Goal: Register for event/course

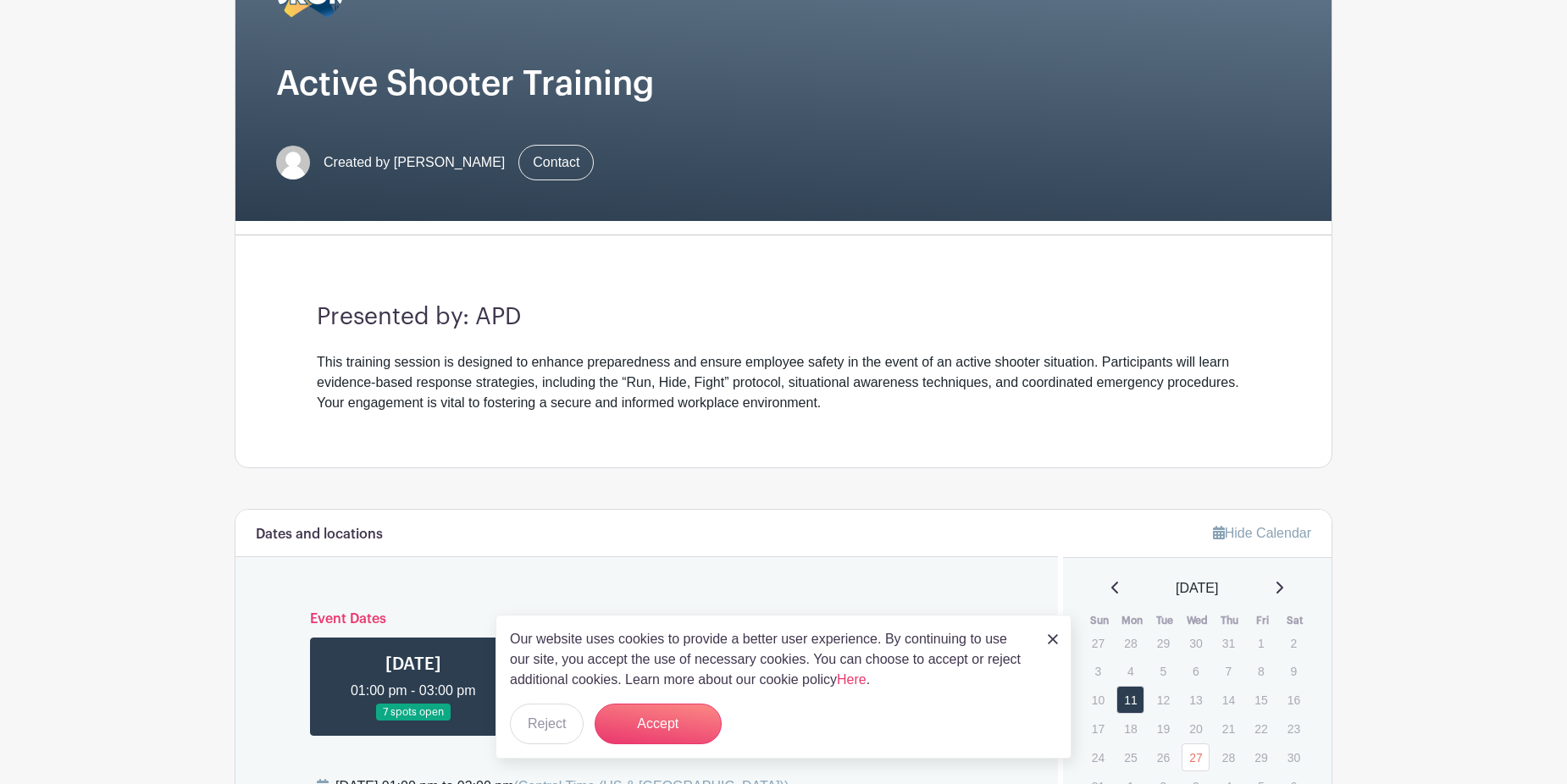
scroll to position [339, 0]
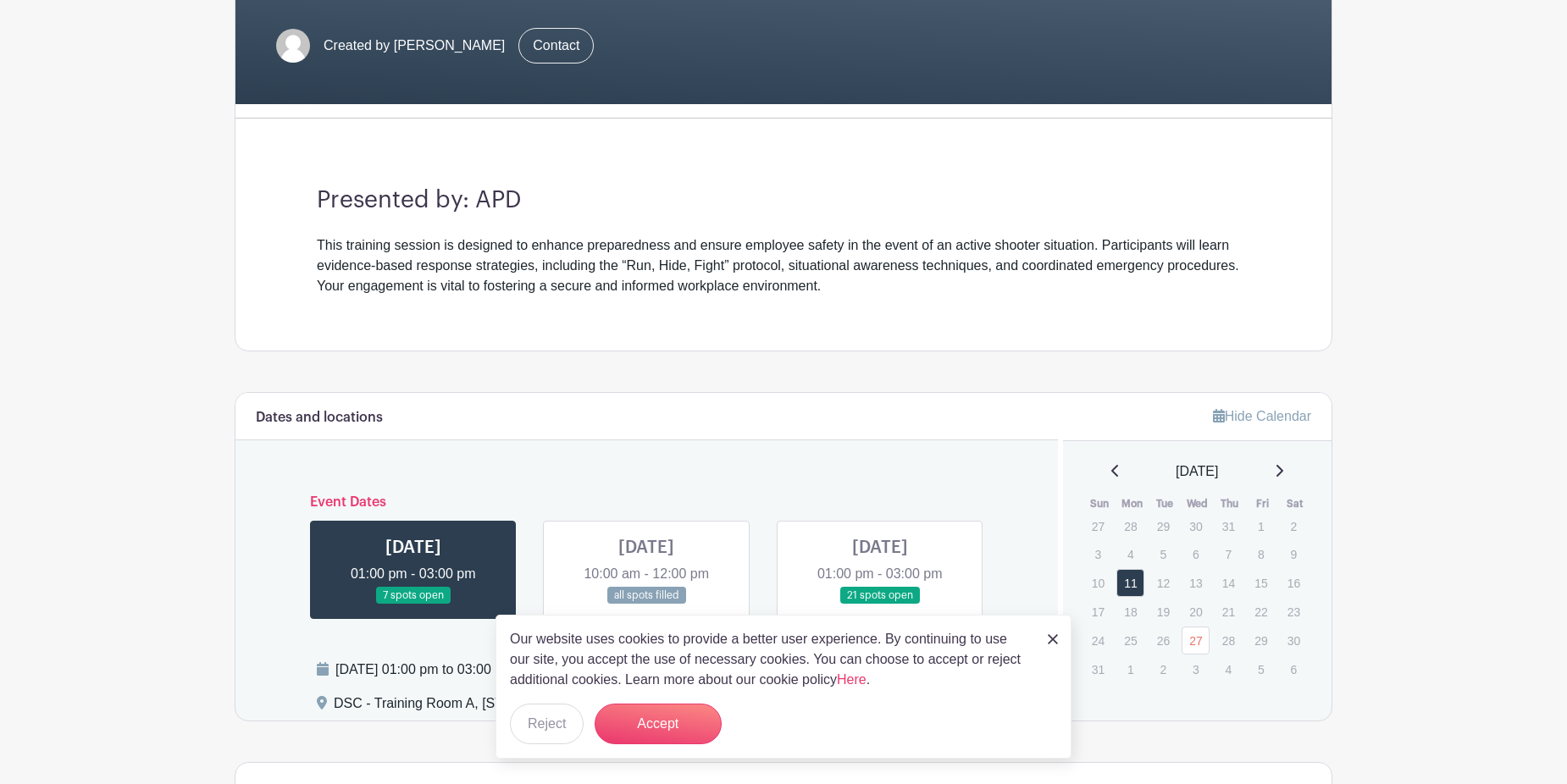
click at [1050, 635] on img at bounding box center [1052, 638] width 10 height 10
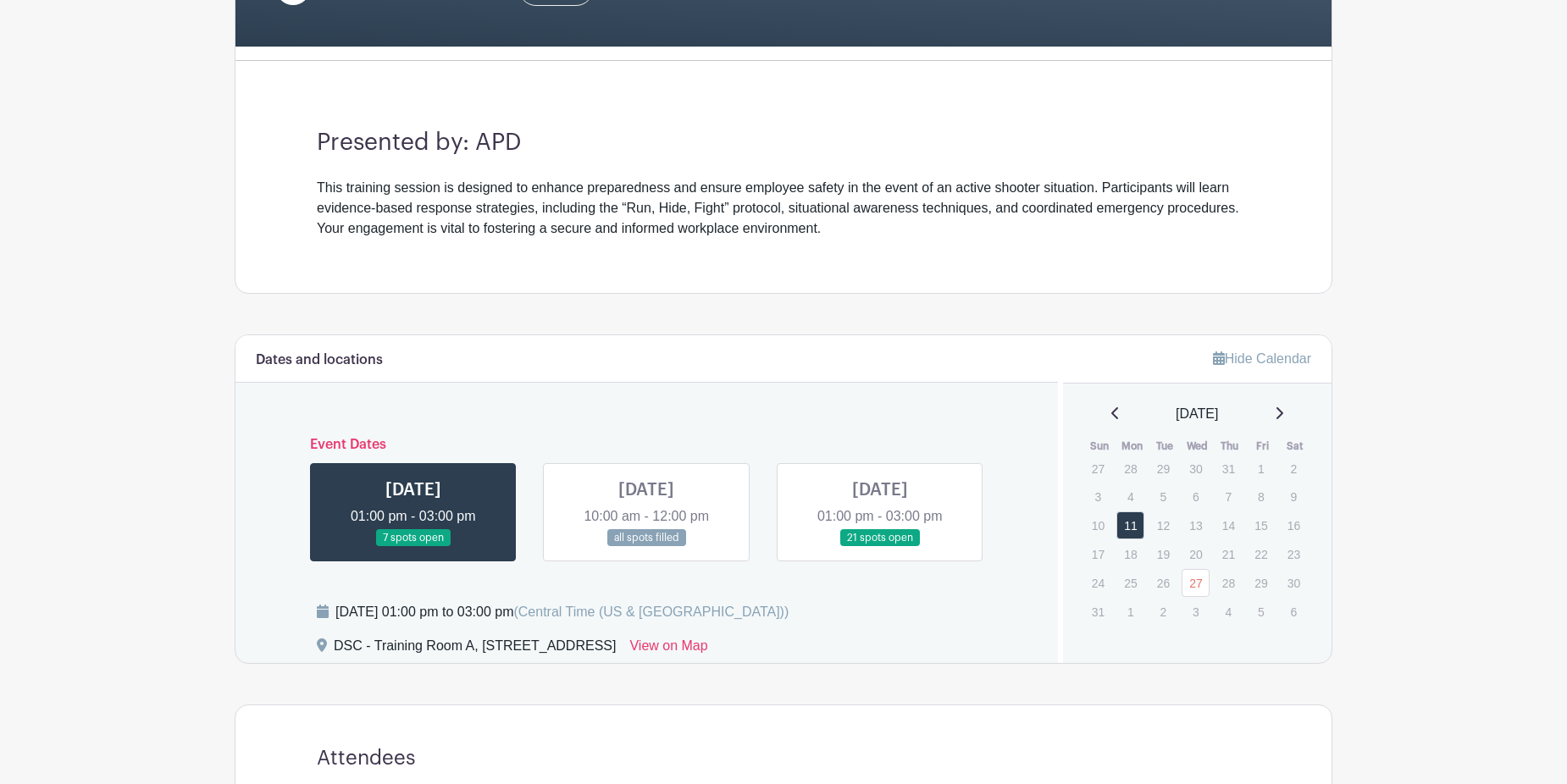
scroll to position [423, 0]
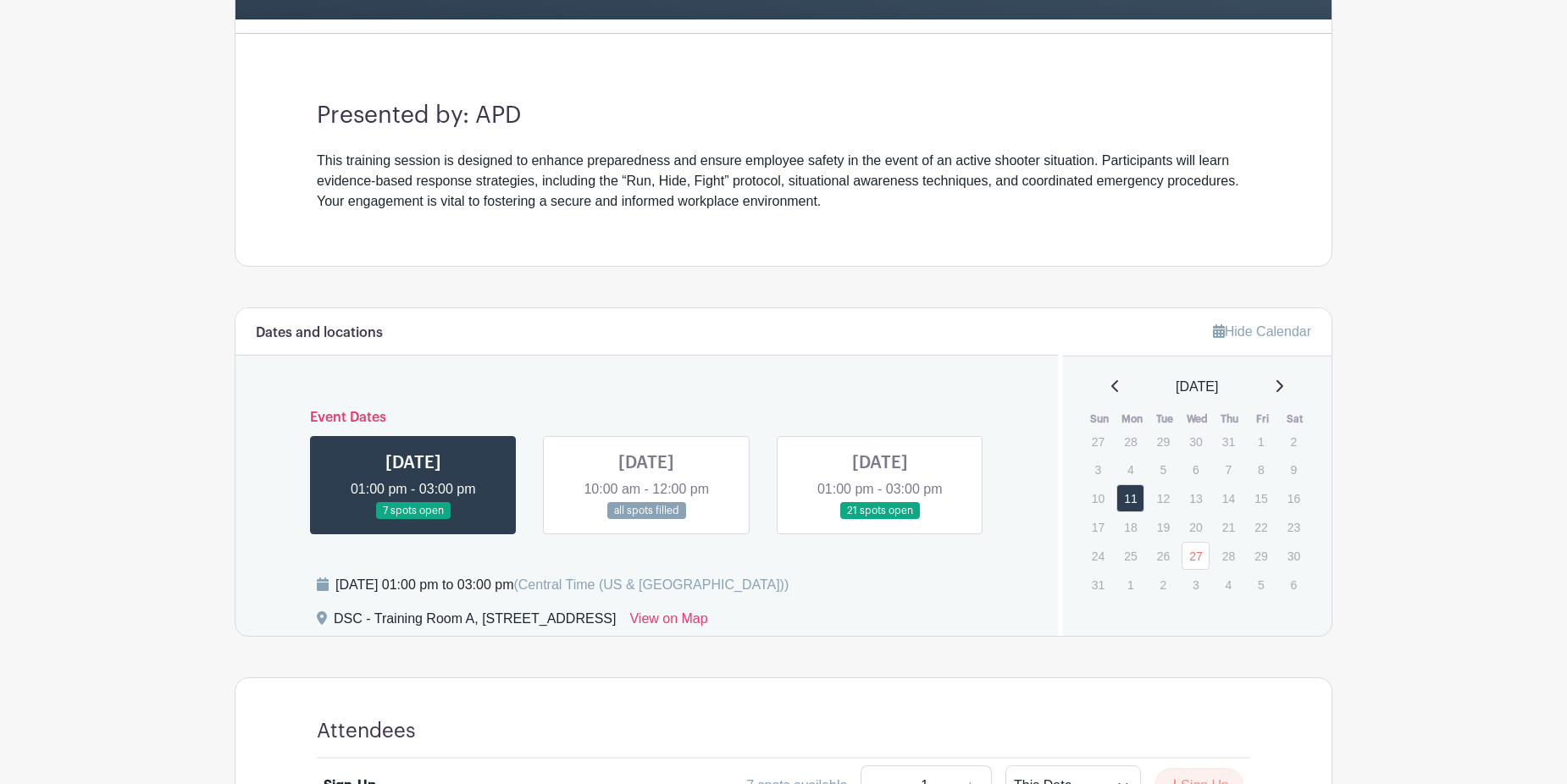
click at [1284, 391] on icon at bounding box center [1278, 386] width 8 height 14
click at [1284, 391] on icon at bounding box center [1279, 386] width 6 height 12
click at [1284, 391] on icon at bounding box center [1278, 386] width 8 height 14
click at [1111, 392] on icon at bounding box center [1115, 386] width 8 height 14
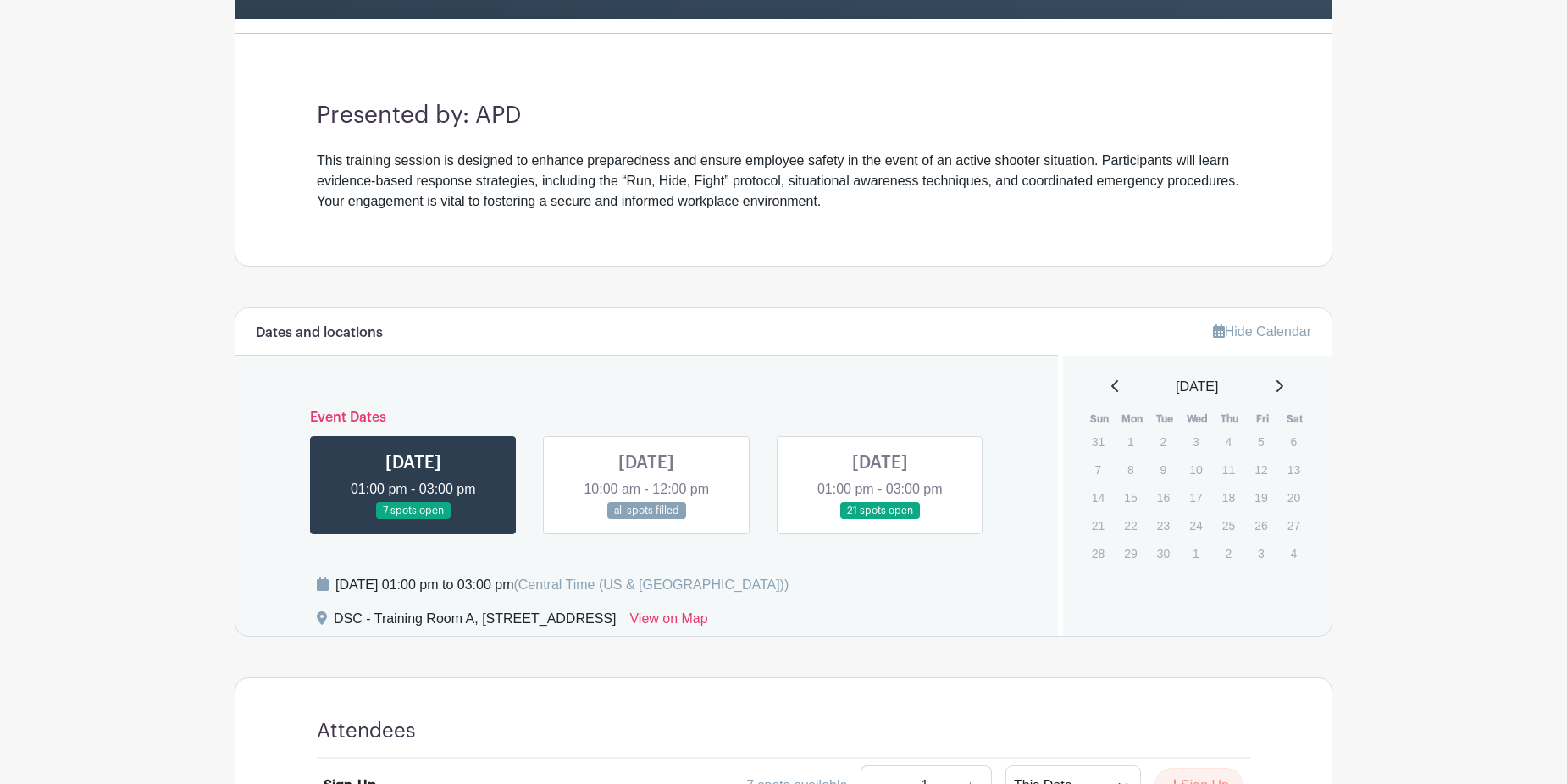
click at [1111, 392] on div "[DATE]" at bounding box center [1197, 387] width 229 height 20
click at [1111, 386] on icon at bounding box center [1115, 386] width 8 height 14
click at [414, 520] on link at bounding box center [414, 520] width 0 height 0
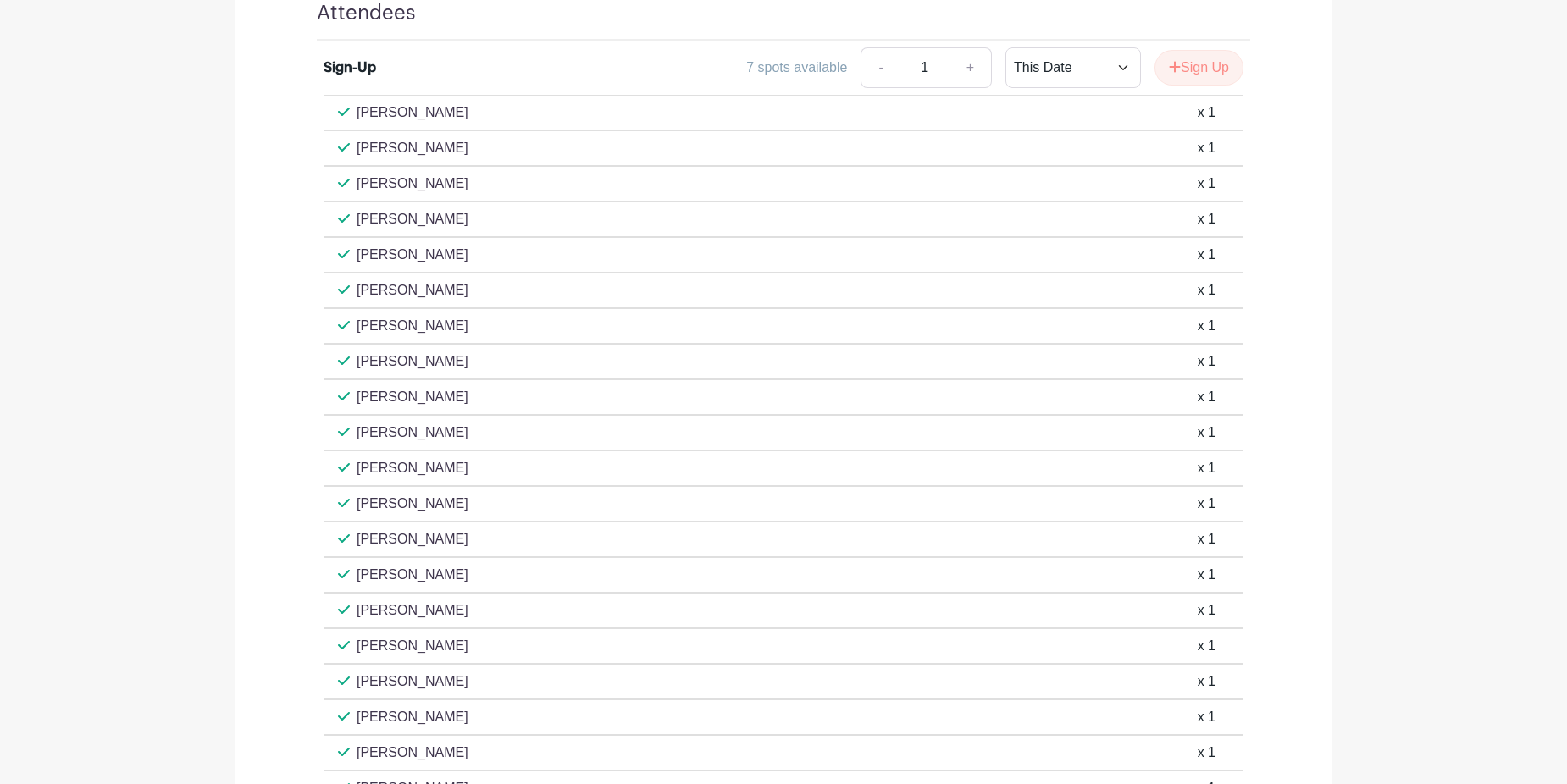
scroll to position [852, 0]
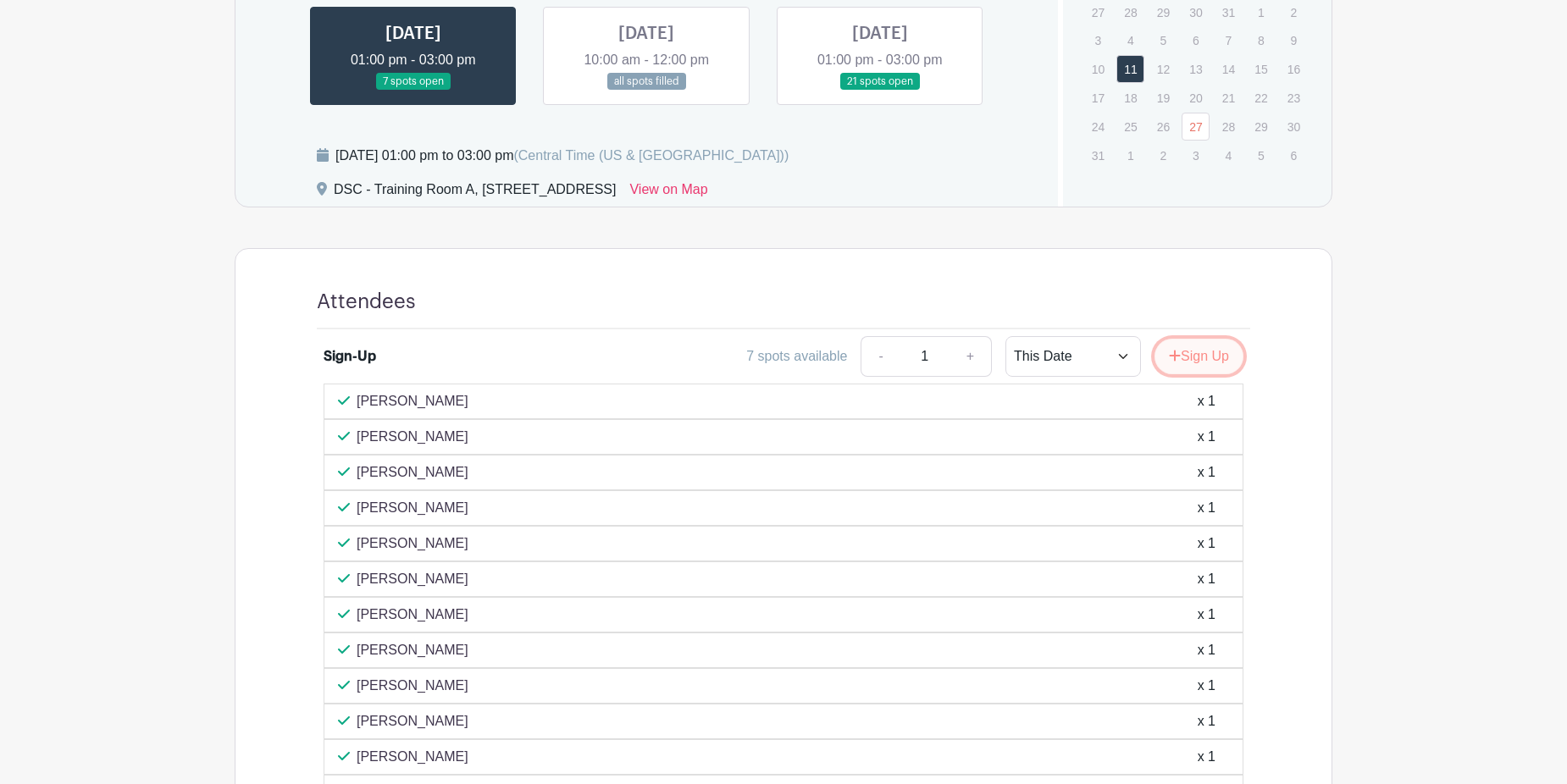
click at [1173, 362] on button "Sign Up" at bounding box center [1199, 356] width 89 height 36
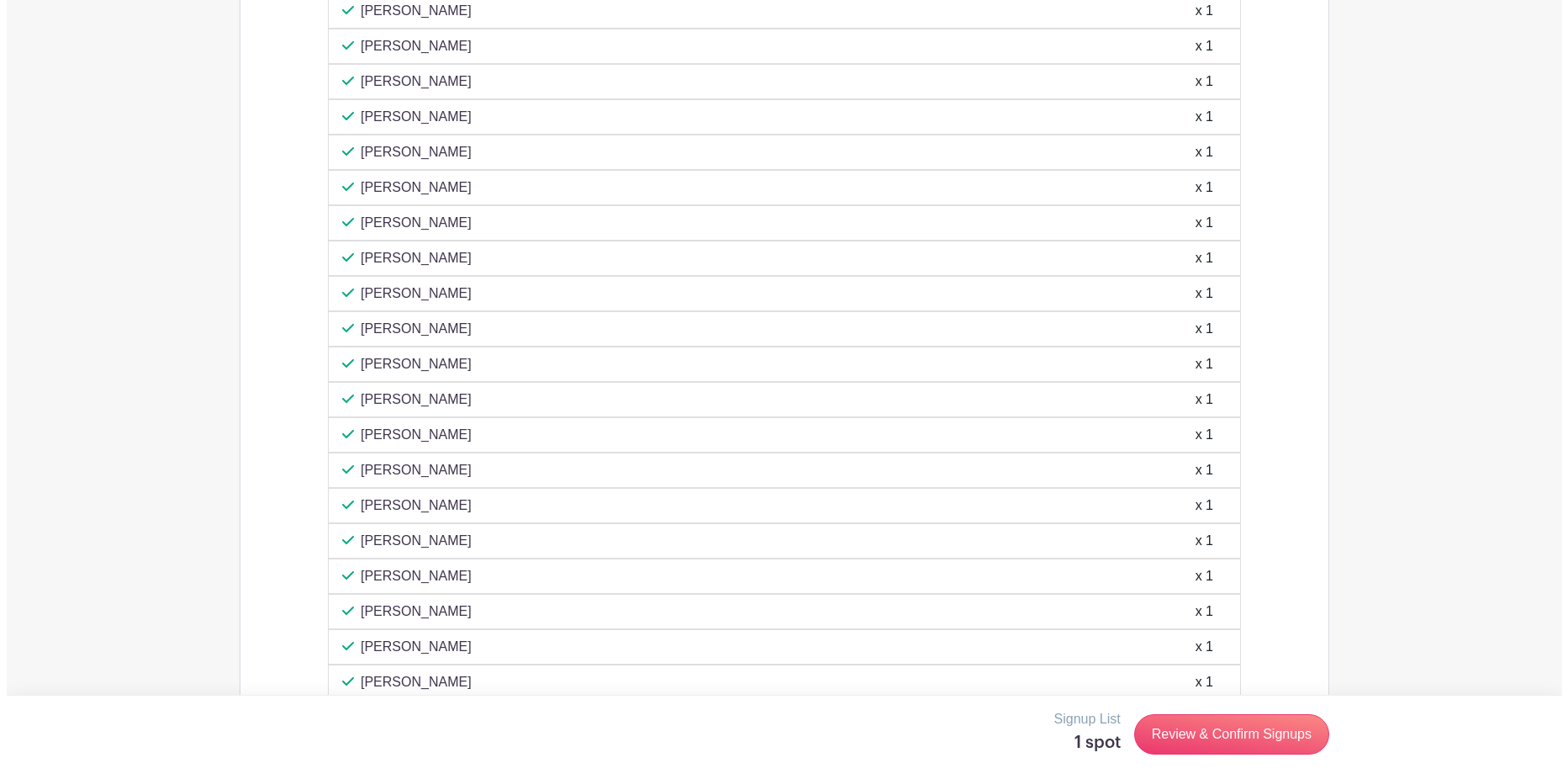
scroll to position [1436, 0]
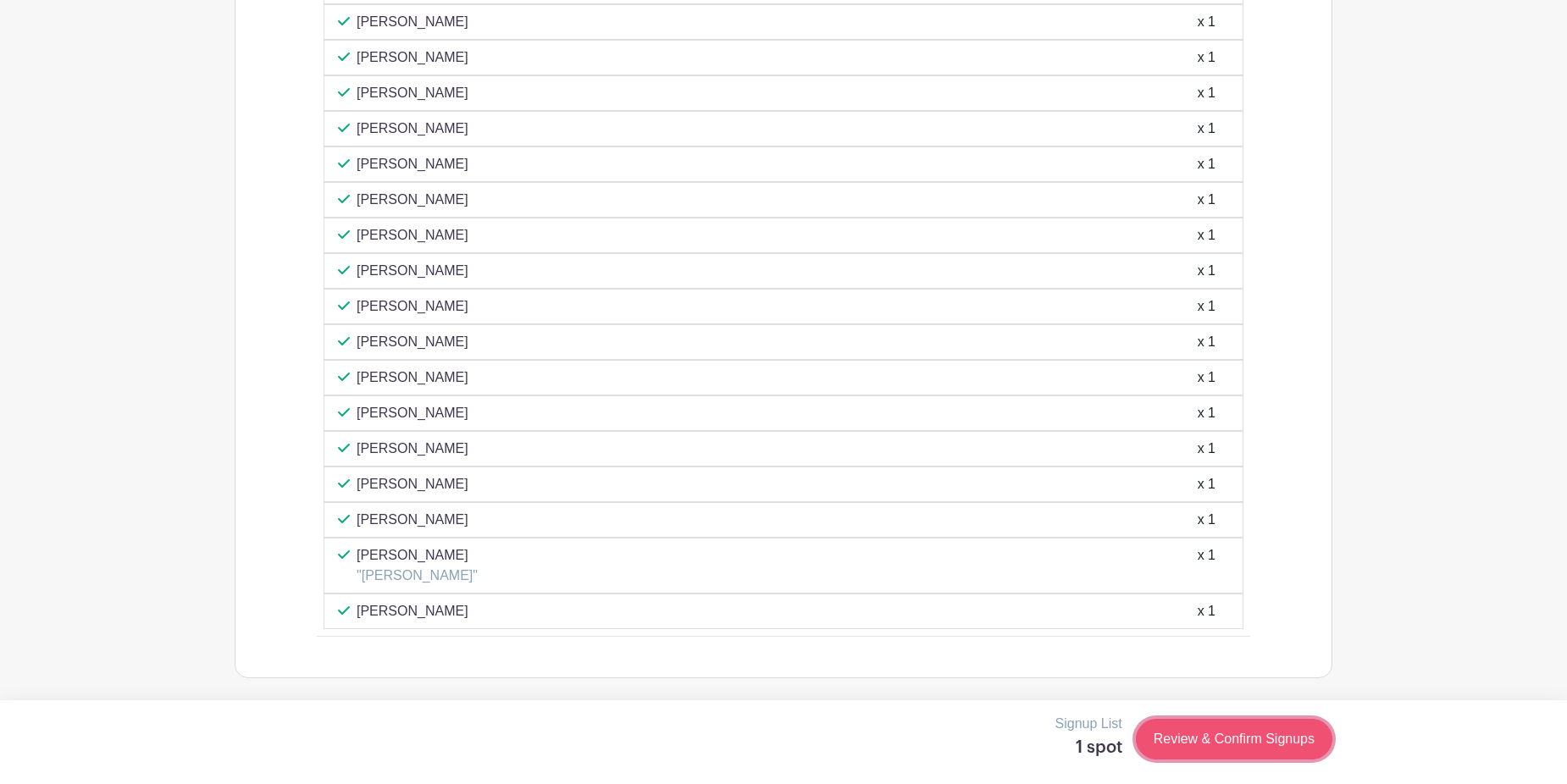
click at [1231, 737] on link "Review & Confirm Signups" at bounding box center [1234, 738] width 197 height 41
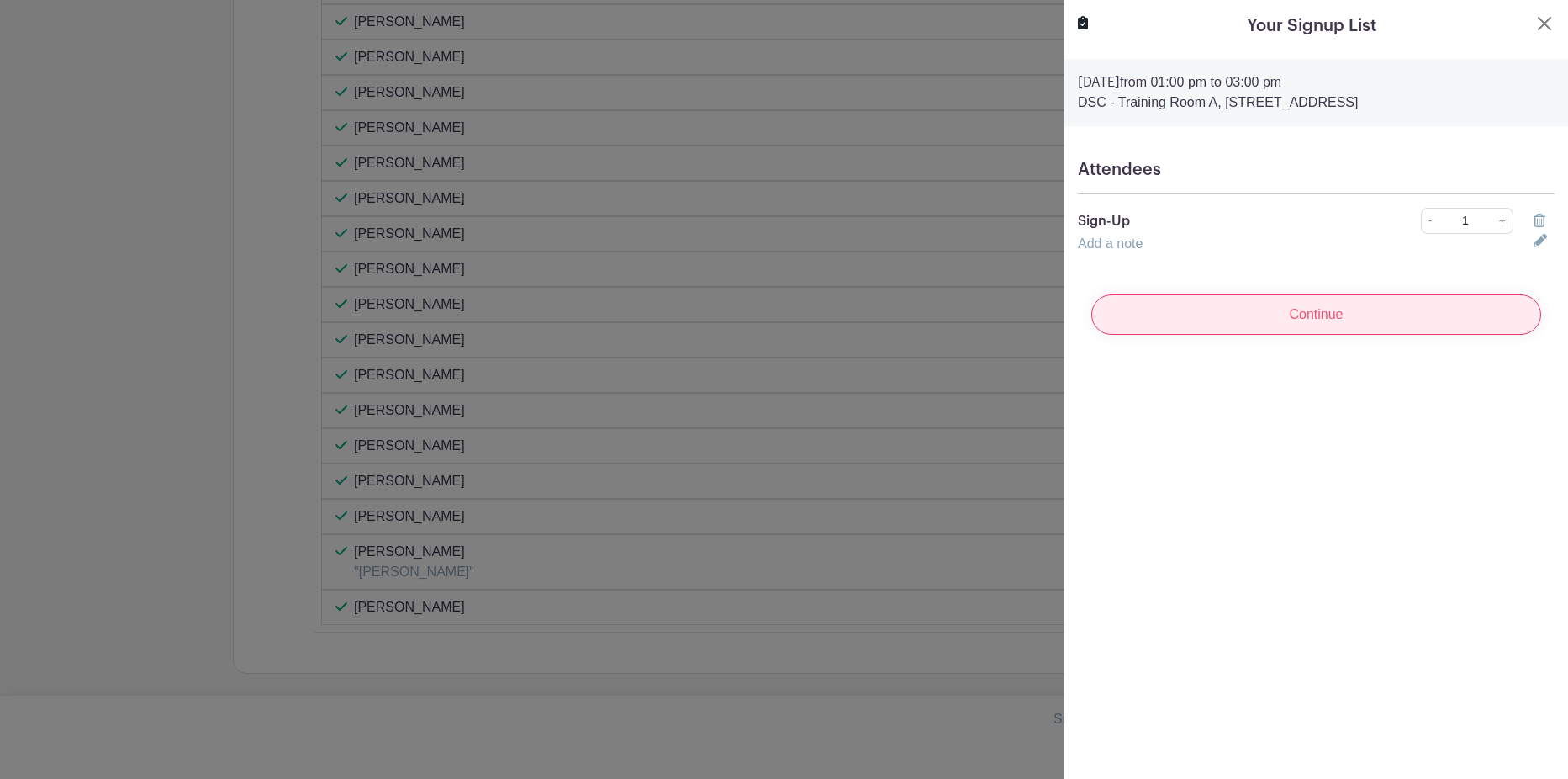
click at [1291, 308] on input "Continue" at bounding box center [1316, 314] width 449 height 41
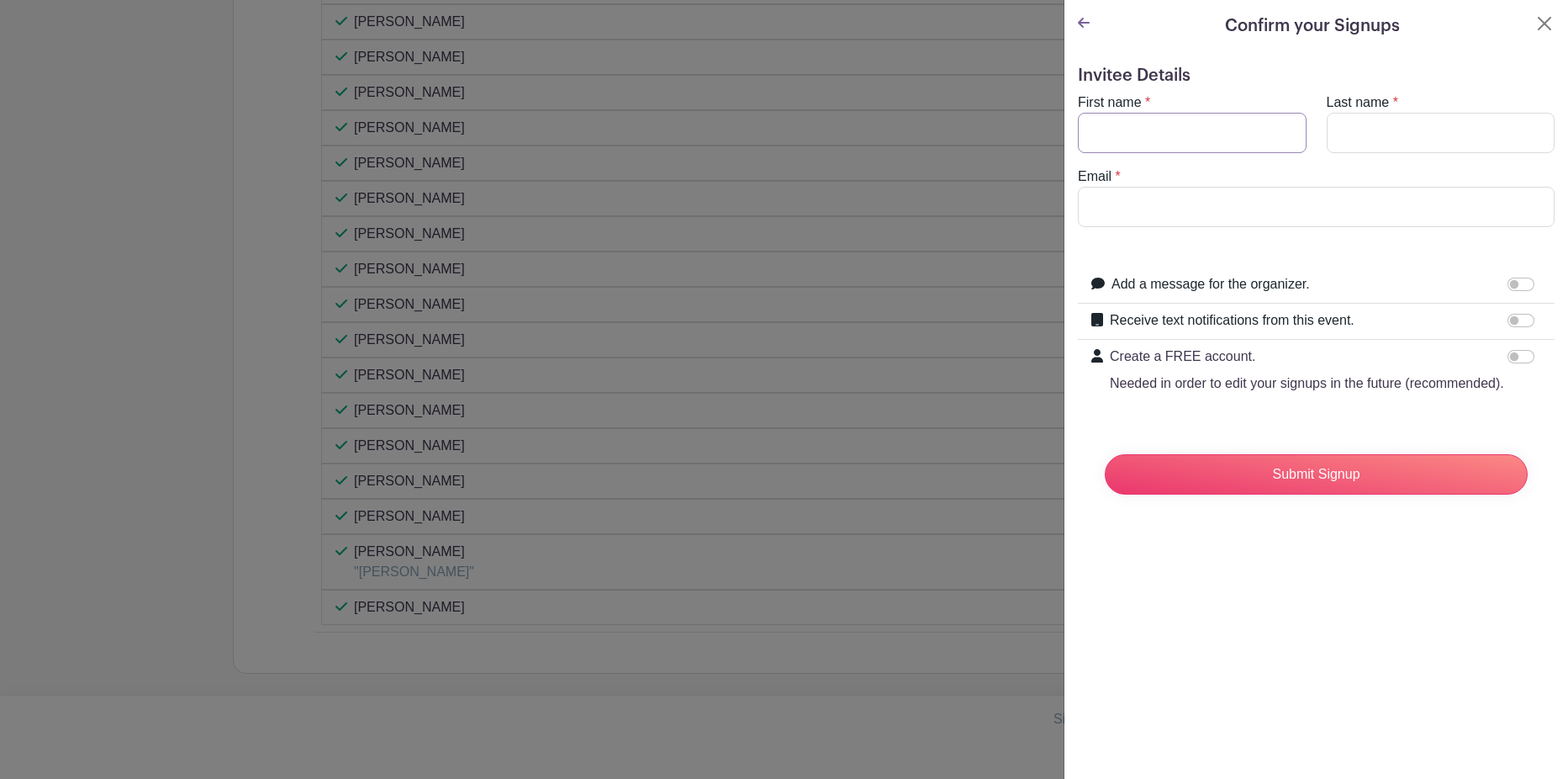
click at [1186, 140] on input "First name" at bounding box center [1192, 133] width 229 height 41
type input "[PERSON_NAME]"
click at [1380, 125] on input "Last name" at bounding box center [1440, 133] width 229 height 41
type input "Bandara"
click at [1148, 186] on input "Email" at bounding box center [1316, 206] width 477 height 41
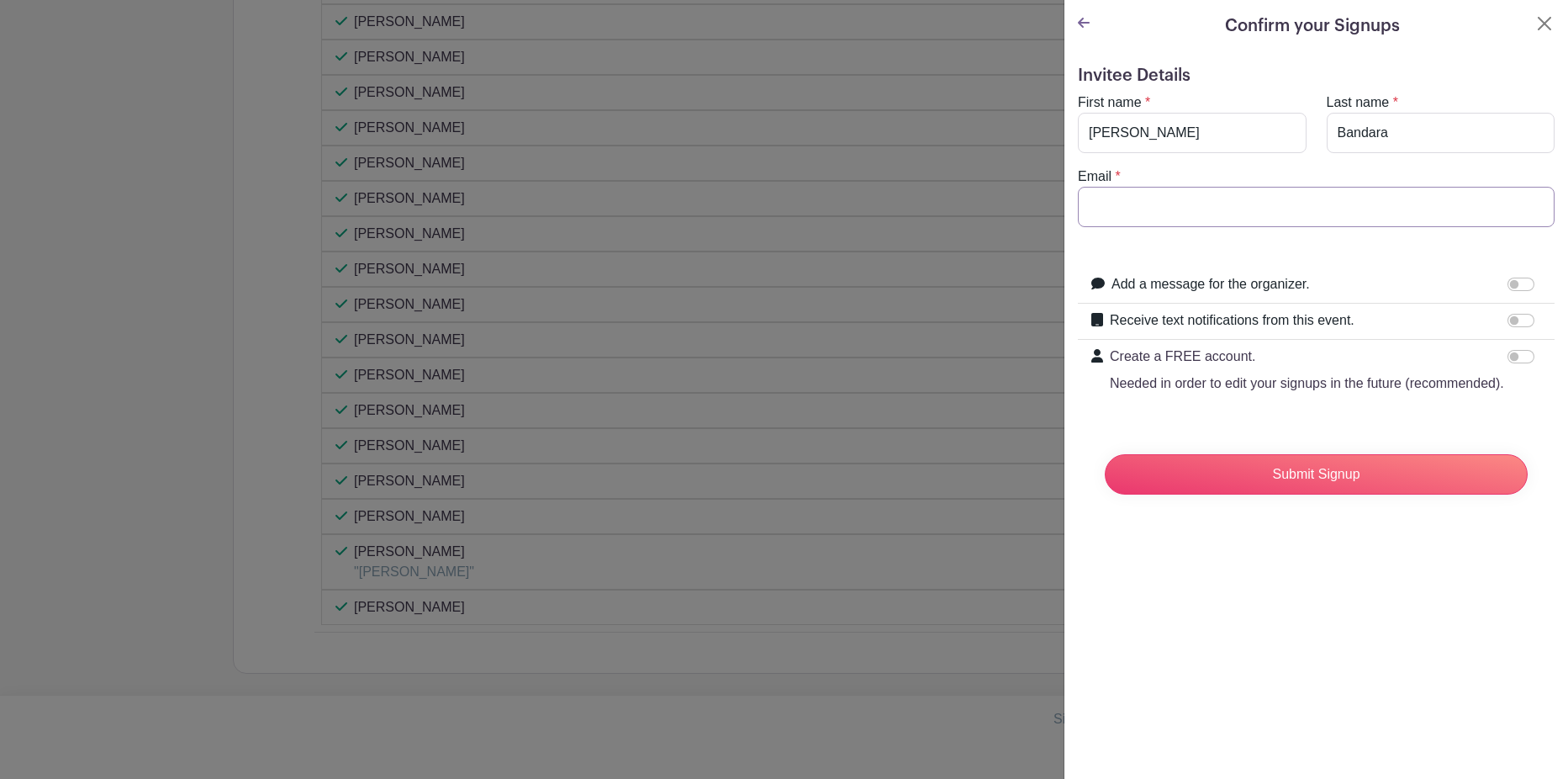
type input "[EMAIL_ADDRESS][DOMAIN_NAME]"
click at [1307, 488] on input "Submit Signup" at bounding box center [1317, 474] width 423 height 41
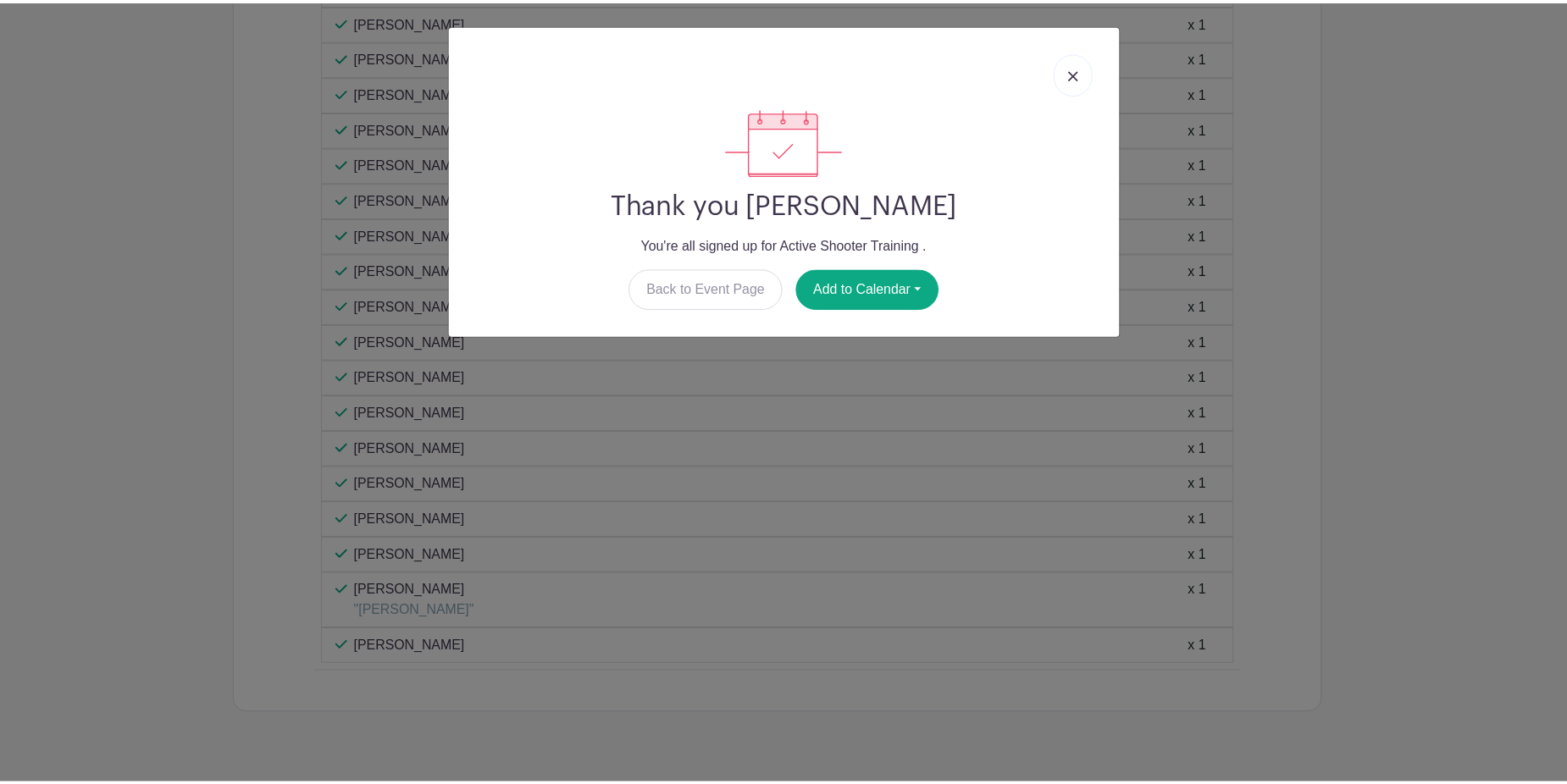
scroll to position [1481, 0]
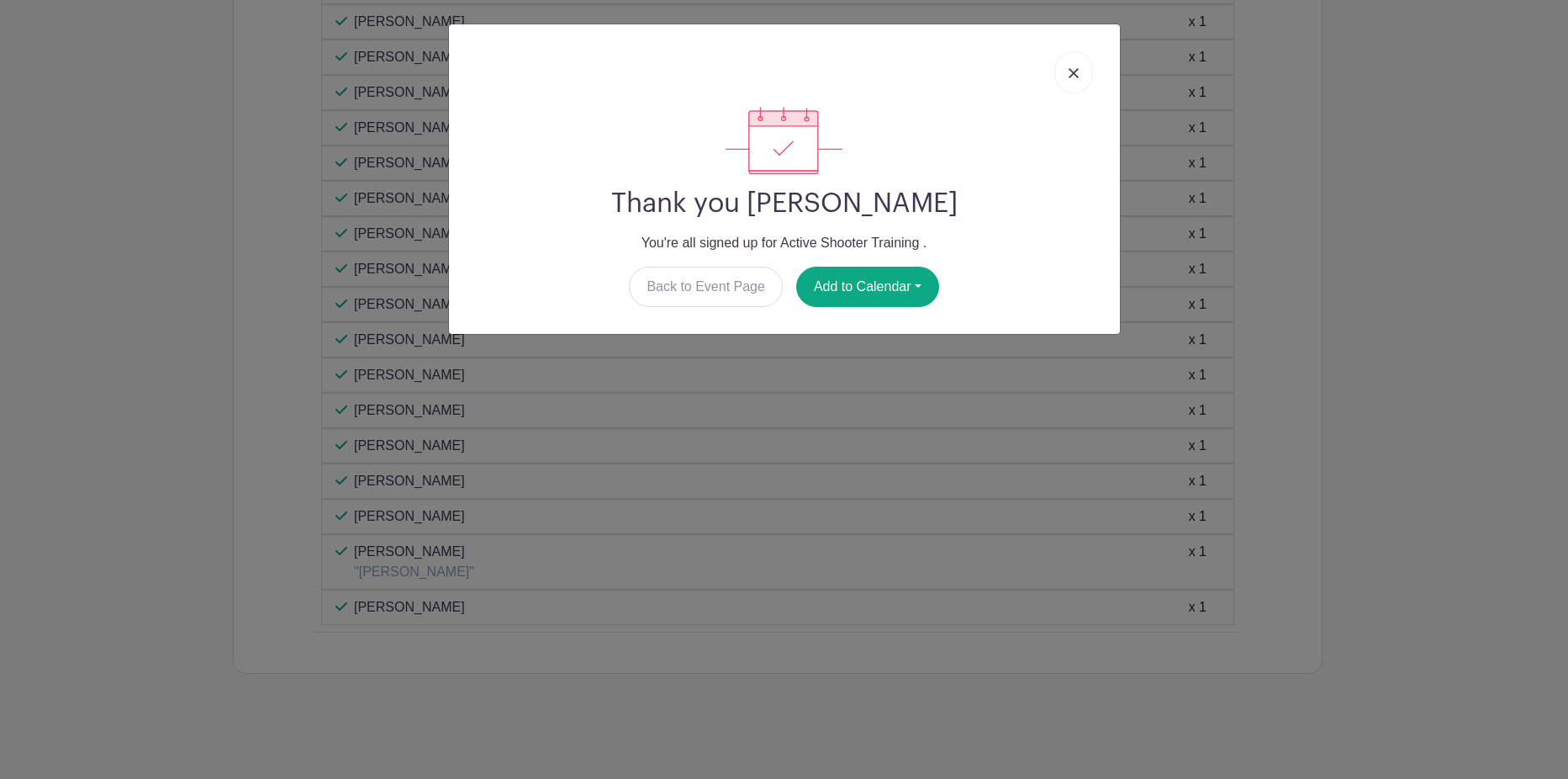
click at [1084, 66] on link at bounding box center [1073, 72] width 39 height 42
